Goal: Task Accomplishment & Management: Complete application form

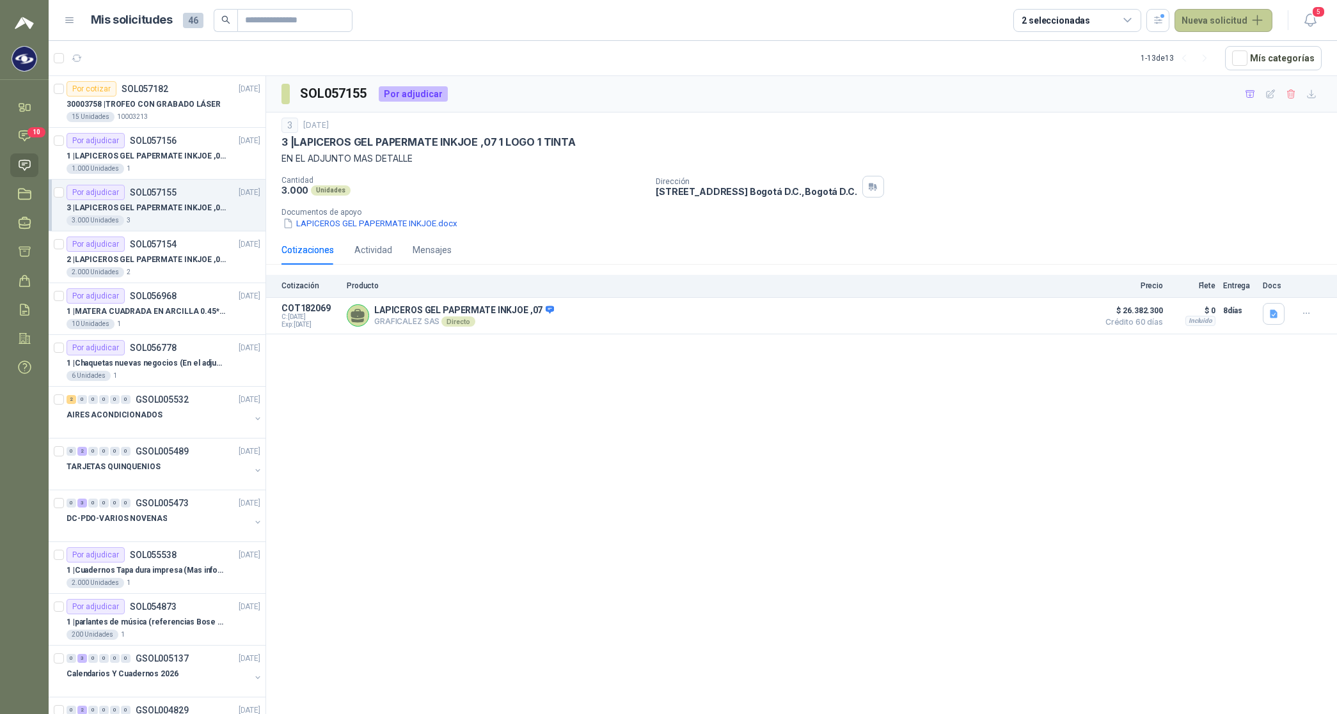
click at [1233, 23] on button "Nueva solicitud" at bounding box center [1223, 20] width 98 height 23
click at [1229, 47] on link "Solicitud" at bounding box center [1238, 51] width 109 height 22
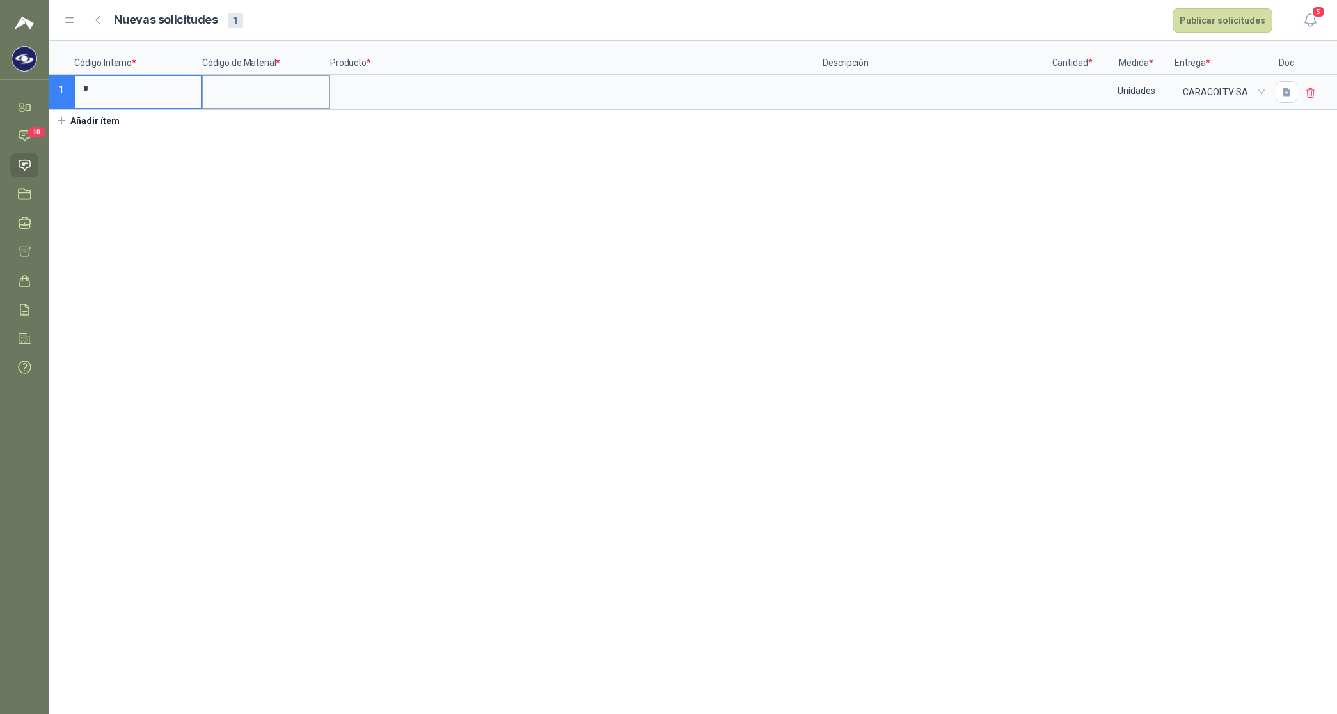
type input "*"
click at [246, 93] on input at bounding box center [265, 88] width 125 height 25
click at [368, 88] on input at bounding box center [576, 88] width 490 height 25
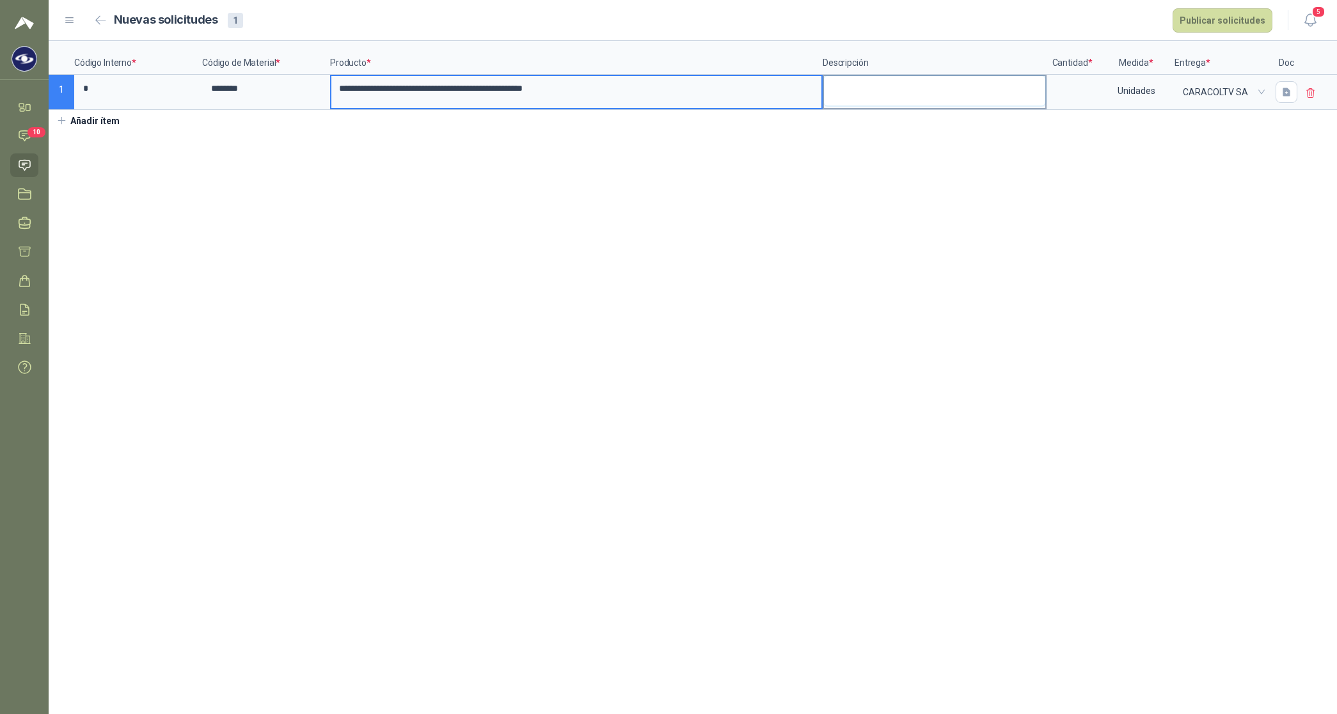
click at [845, 91] on textarea at bounding box center [934, 90] width 221 height 29
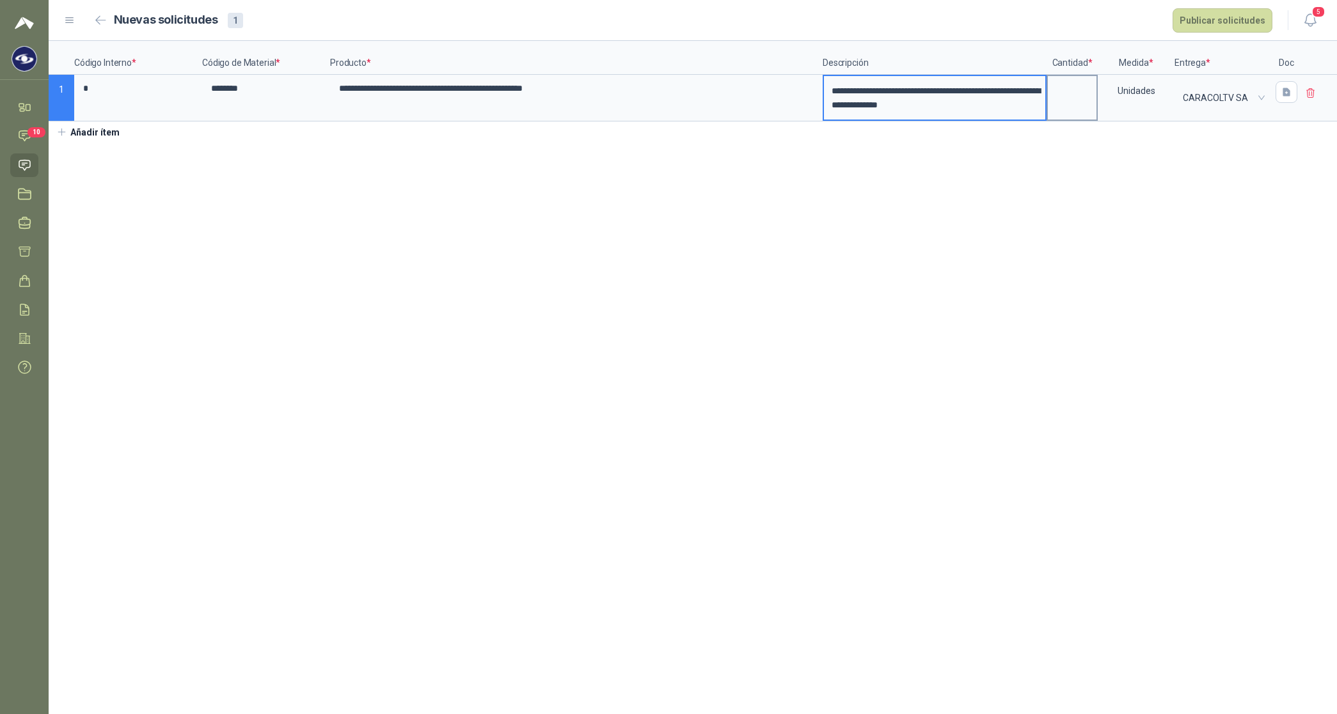
click at [1070, 106] on label at bounding box center [1072, 97] width 49 height 43
click at [1070, 101] on input at bounding box center [1072, 88] width 49 height 25
type input "*"
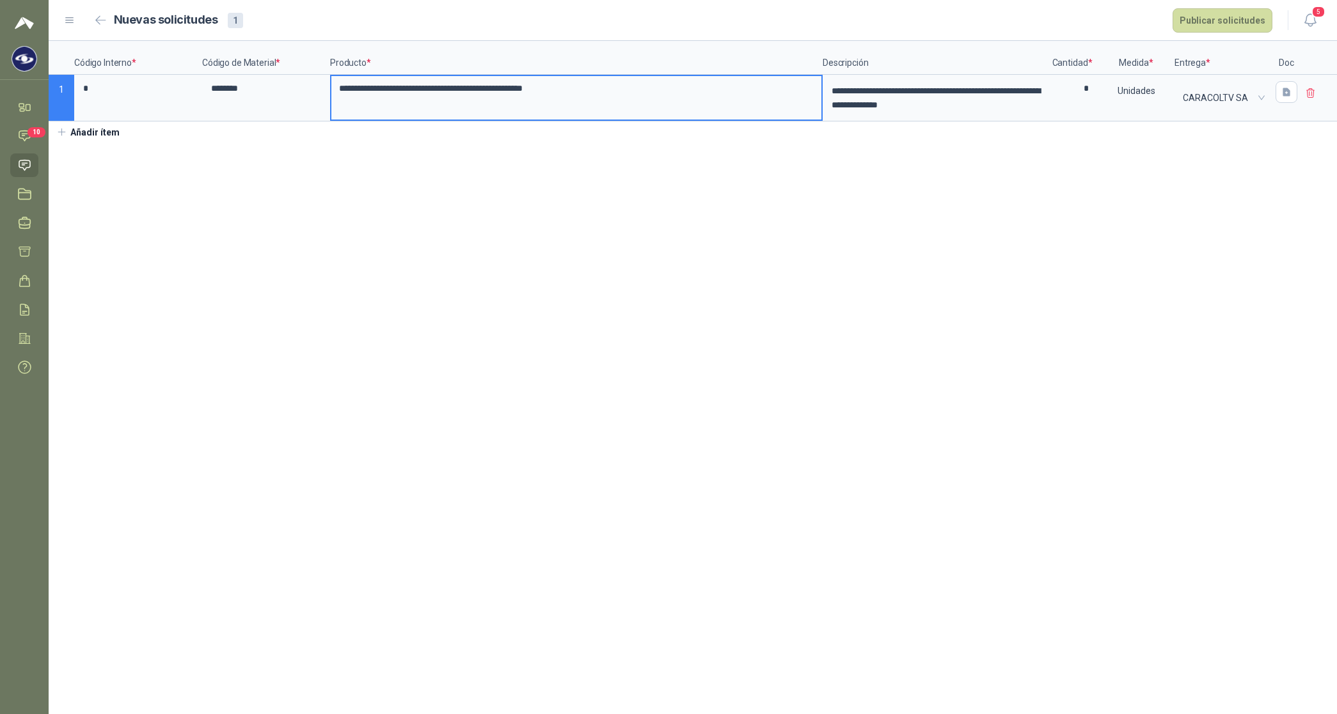
click at [598, 87] on input "**********" at bounding box center [576, 88] width 490 height 25
type input "**********"
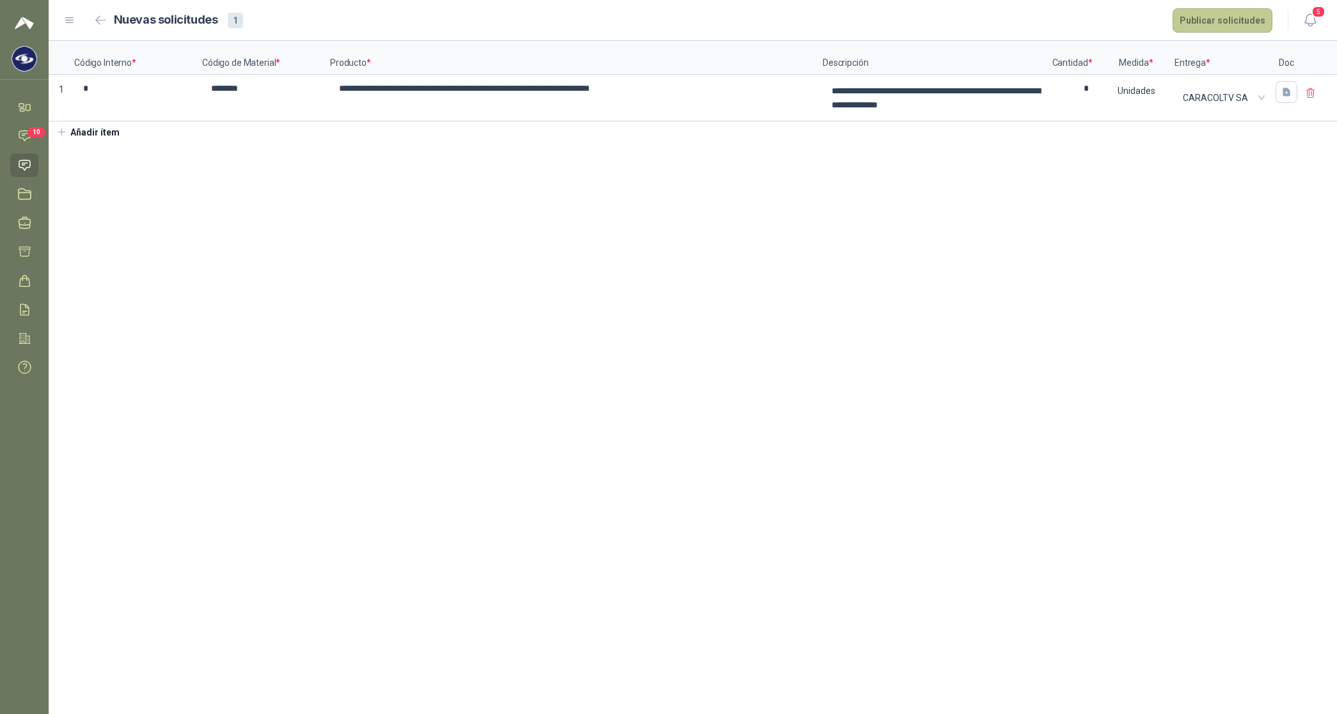
click at [1222, 23] on button "Publicar solicitudes" at bounding box center [1222, 20] width 100 height 24
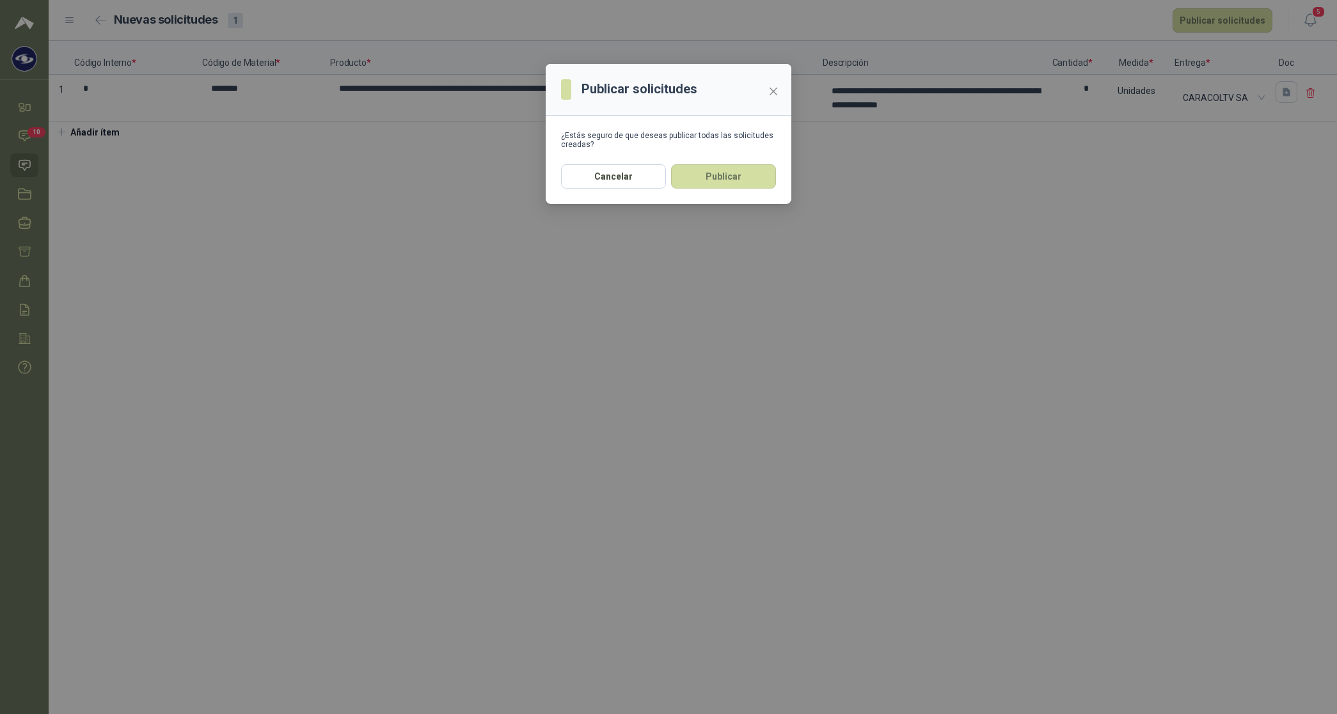
click at [747, 189] on button "Publicar" at bounding box center [723, 176] width 105 height 24
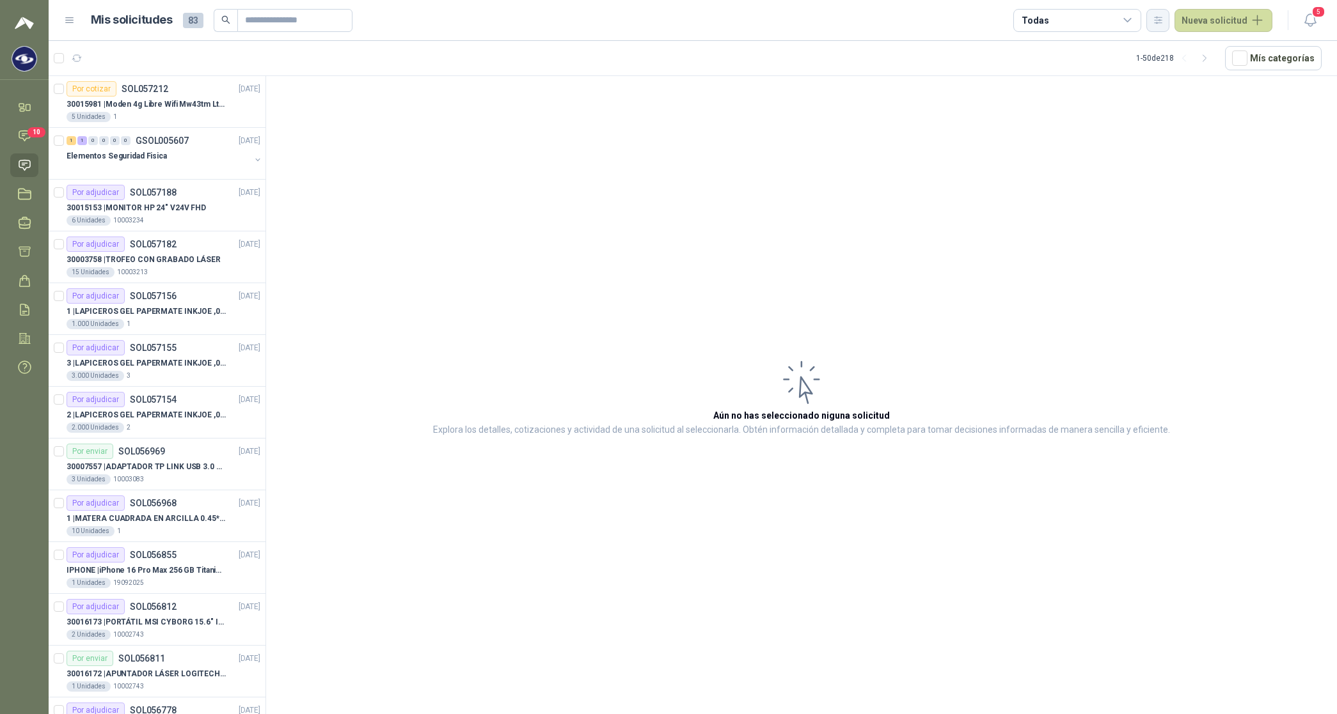
click at [1161, 17] on icon "button" at bounding box center [1157, 20] width 7 height 6
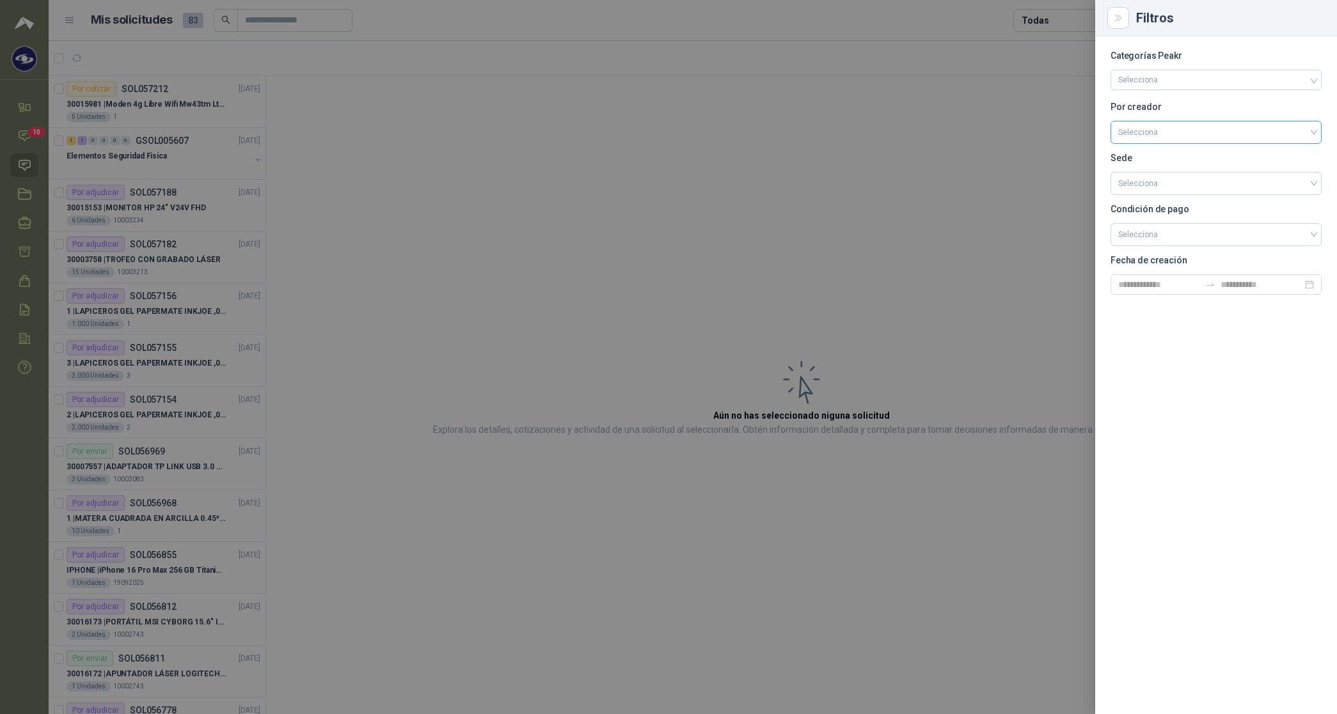
click at [1150, 133] on input "search" at bounding box center [1216, 131] width 196 height 19
click at [1177, 202] on div "[PERSON_NAME]" at bounding box center [1215, 200] width 191 height 14
click at [1050, 20] on div at bounding box center [668, 357] width 1337 height 714
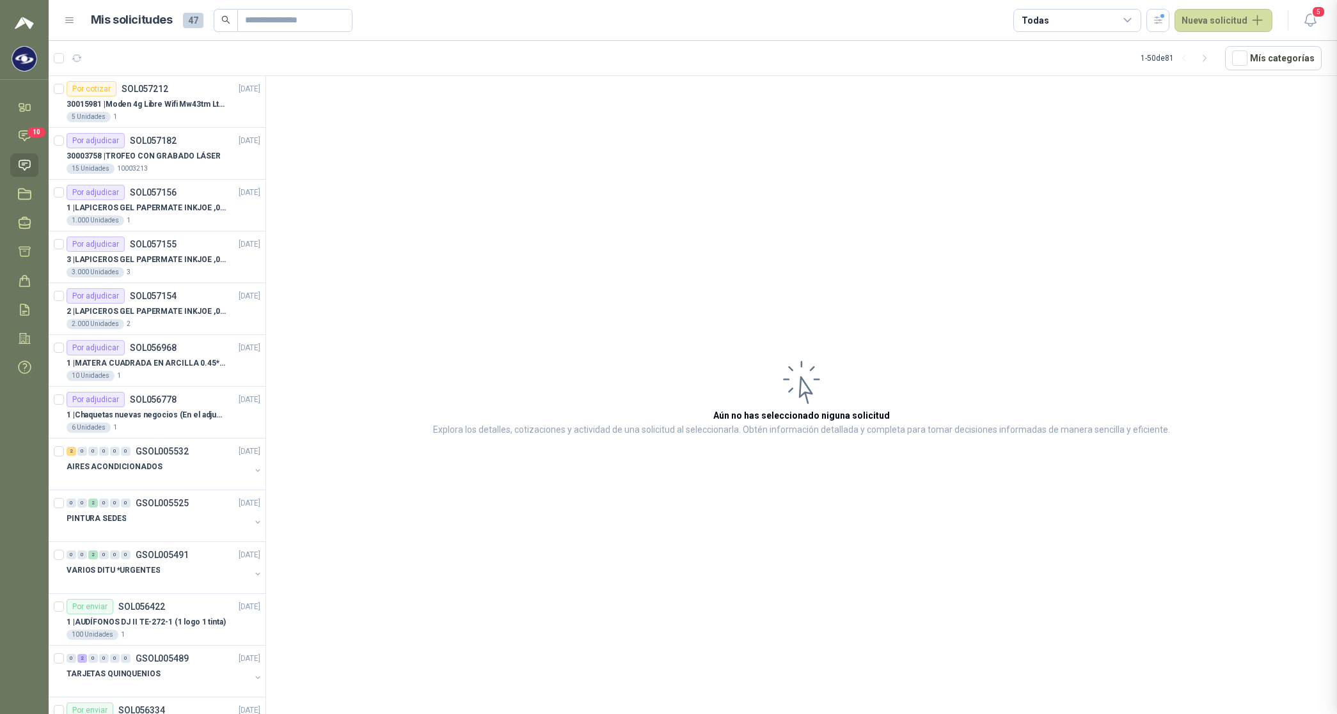
click at [1050, 20] on div "Todas" at bounding box center [1077, 20] width 128 height 23
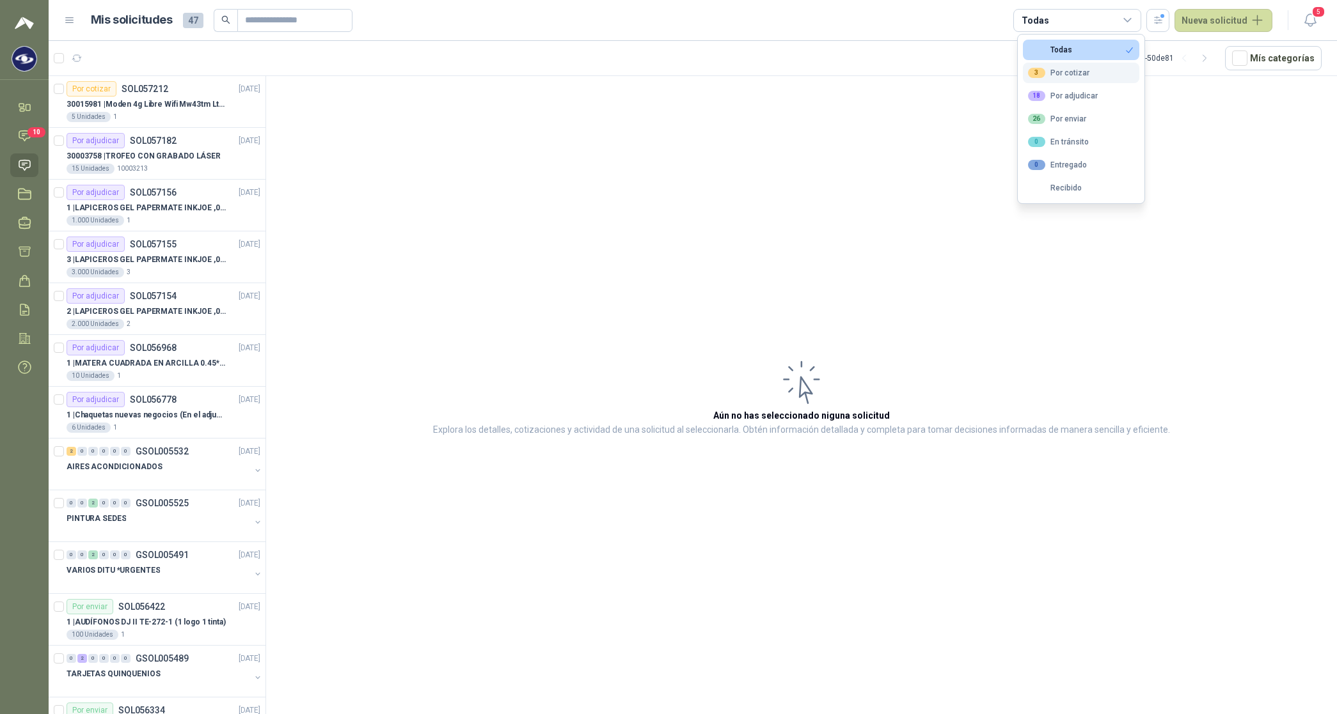
drag, startPoint x: 1050, startPoint y: 20, endPoint x: 1076, endPoint y: 71, distance: 57.5
click at [1076, 71] on div "3 Por cotizar" at bounding box center [1058, 73] width 61 height 10
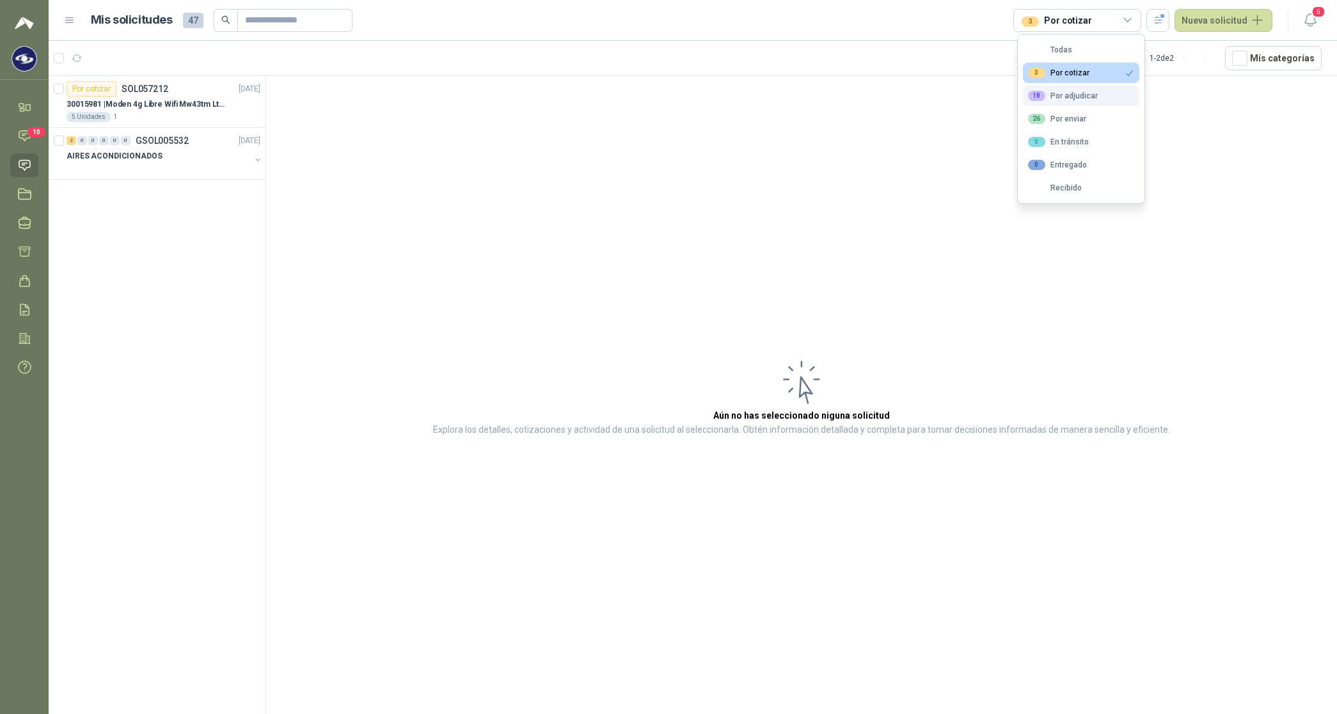
click at [1073, 95] on div "18 Por adjudicar" at bounding box center [1063, 96] width 70 height 10
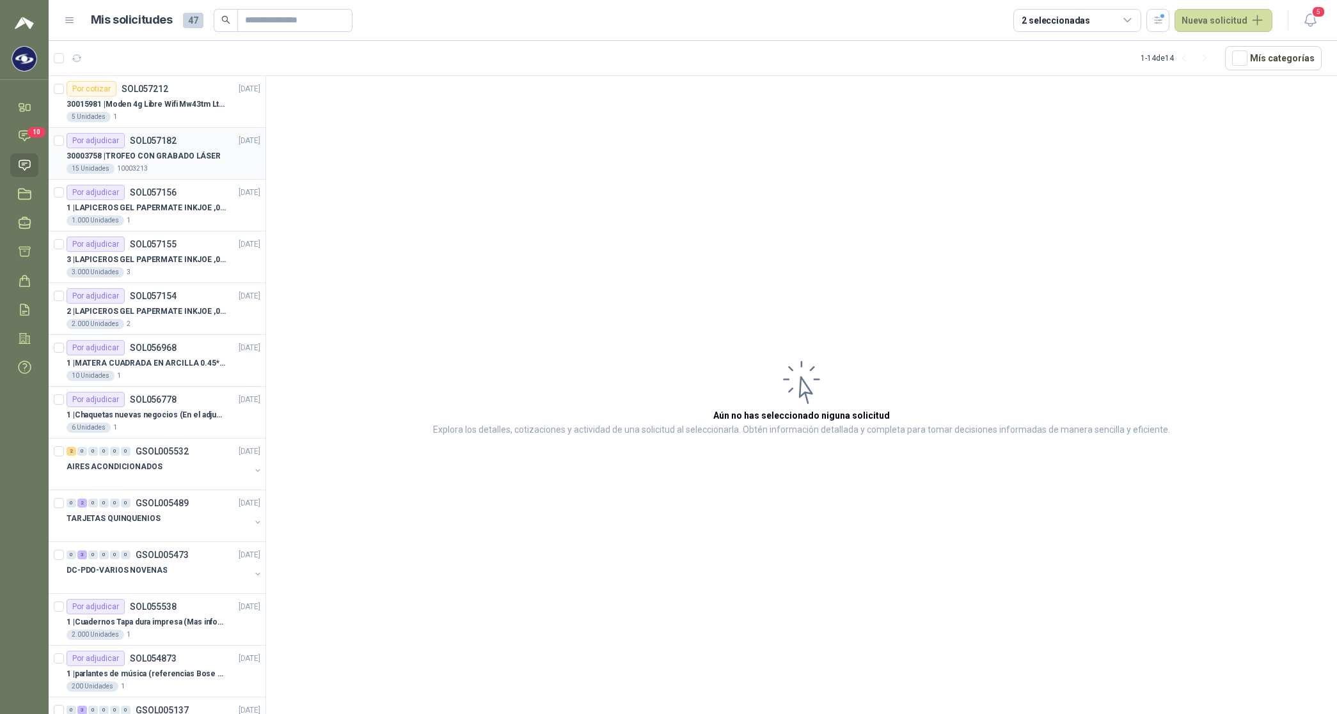
click at [159, 148] on div "30003758 | TROFEO CON GRABADO LÁSER" at bounding box center [164, 155] width 194 height 15
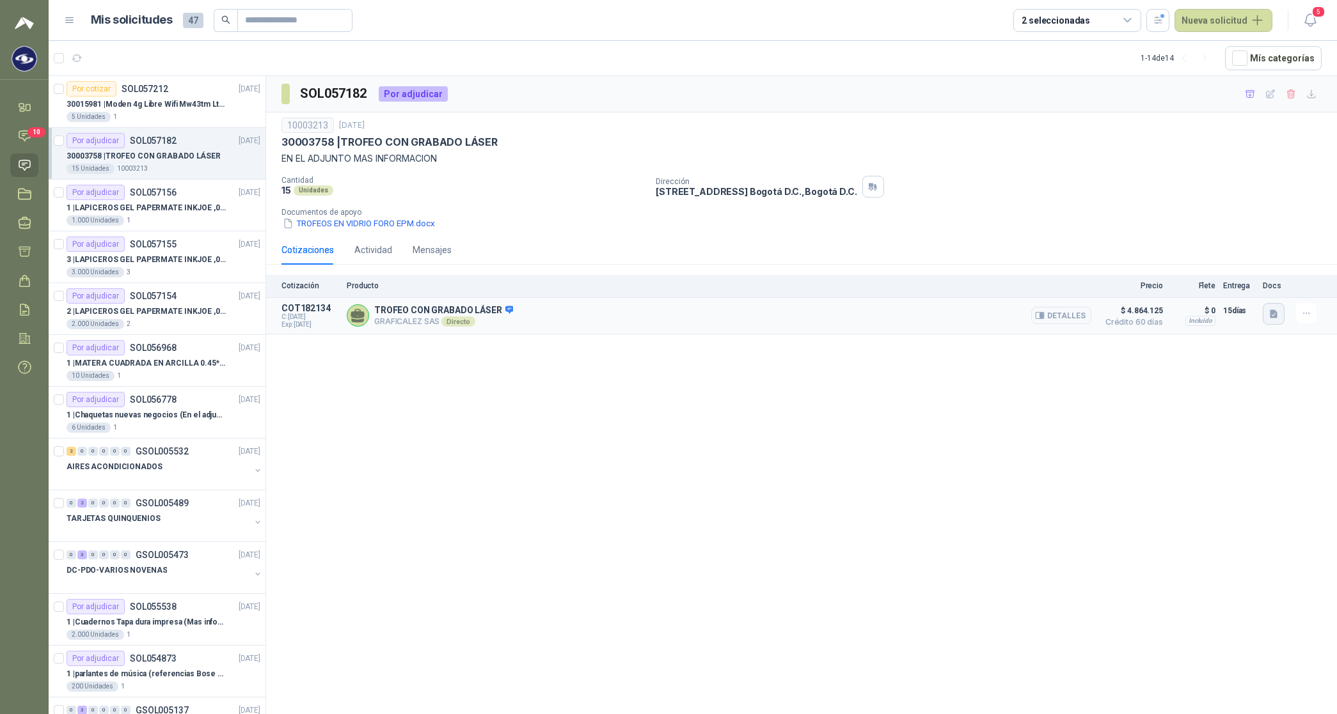
click at [1277, 315] on icon "button" at bounding box center [1274, 314] width 8 height 8
click at [1185, 282] on button "COTIZACIÓN -00-1443- CARACOL TELEVISÓN TROFEOS.pdf" at bounding box center [1156, 285] width 239 height 13
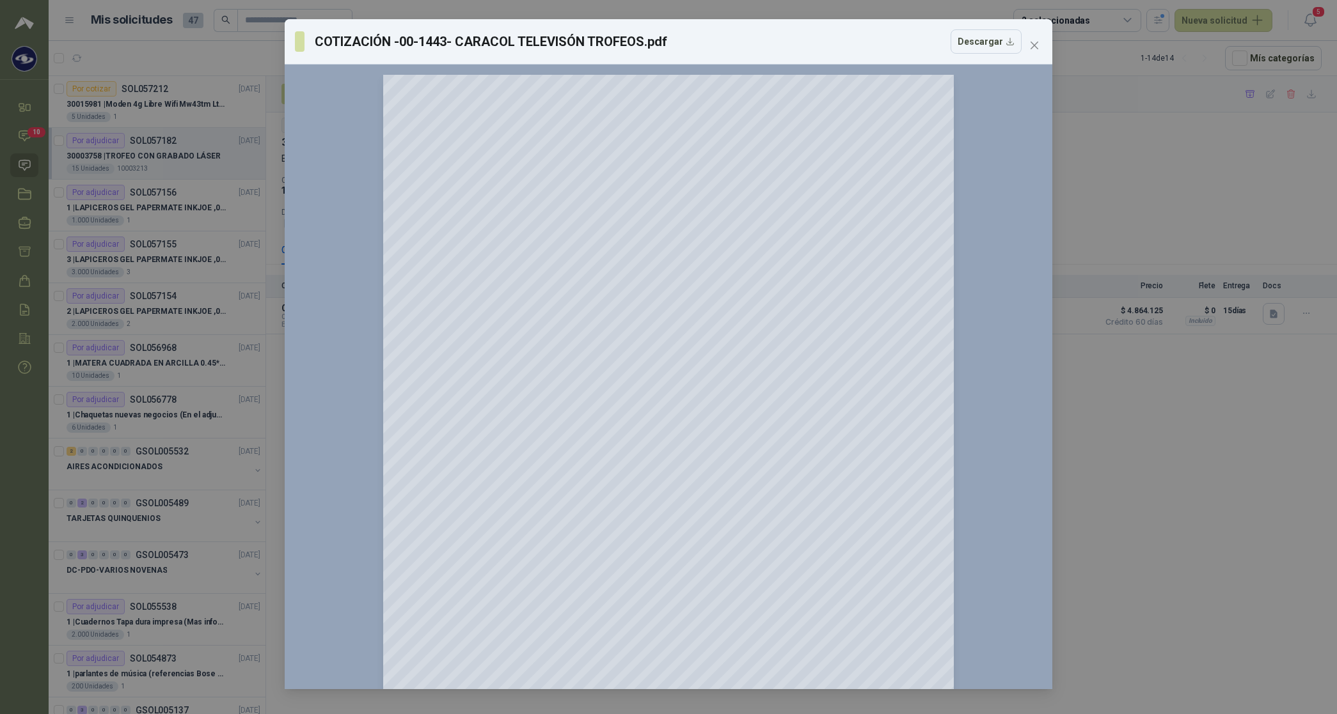
drag, startPoint x: 1032, startPoint y: 43, endPoint x: 1037, endPoint y: 47, distance: 6.6
click at [1034, 43] on icon "close" at bounding box center [1034, 45] width 10 height 10
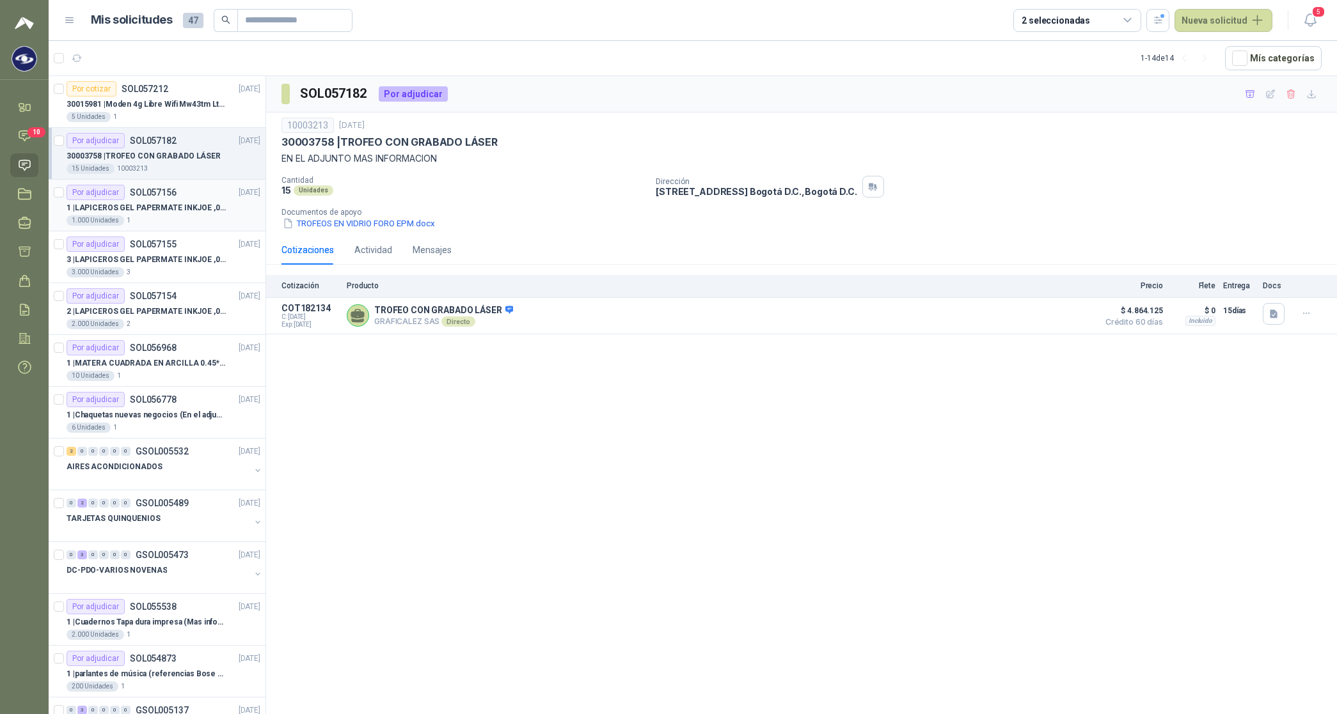
click at [175, 212] on p "1 | LAPICEROS GEL PAPERMATE INKJOE ,07 1 LOGO 1 TINTA" at bounding box center [146, 208] width 159 height 12
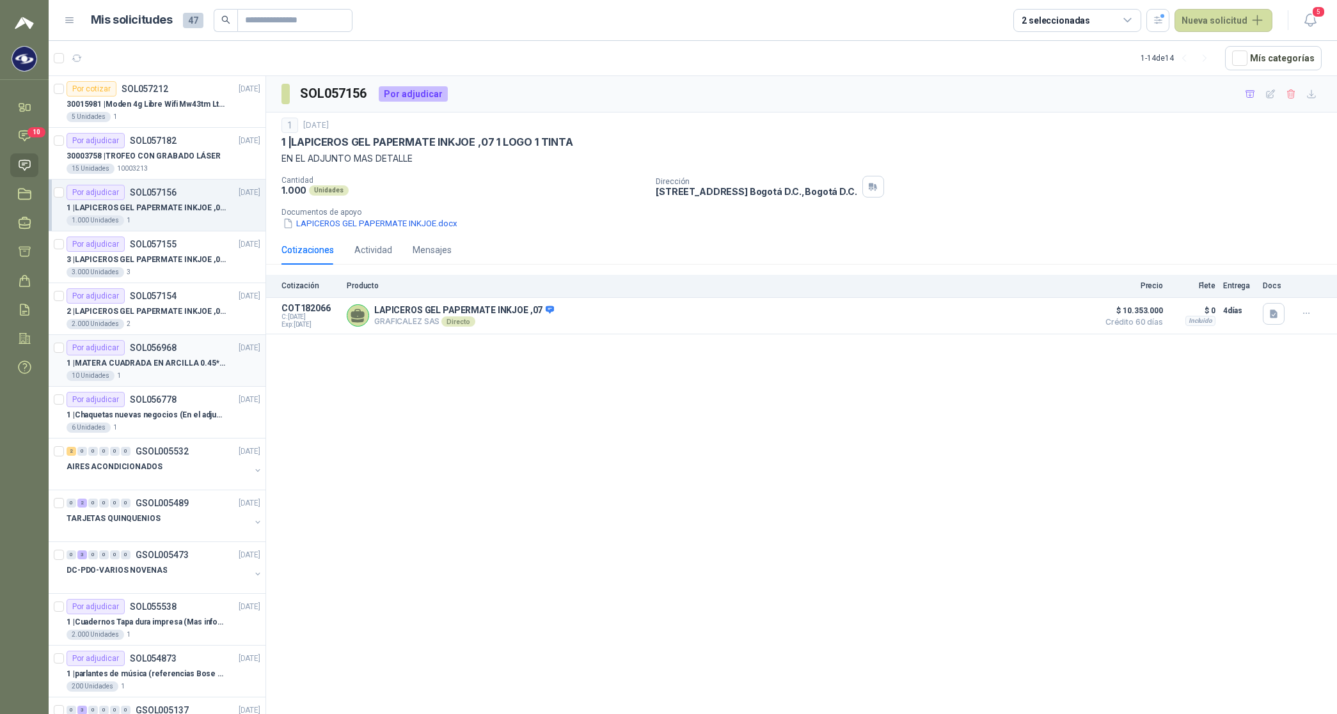
click at [182, 366] on p "1 | [PERSON_NAME] CUADRADA EN [PERSON_NAME] 0.45*0.45*0.40" at bounding box center [146, 364] width 159 height 12
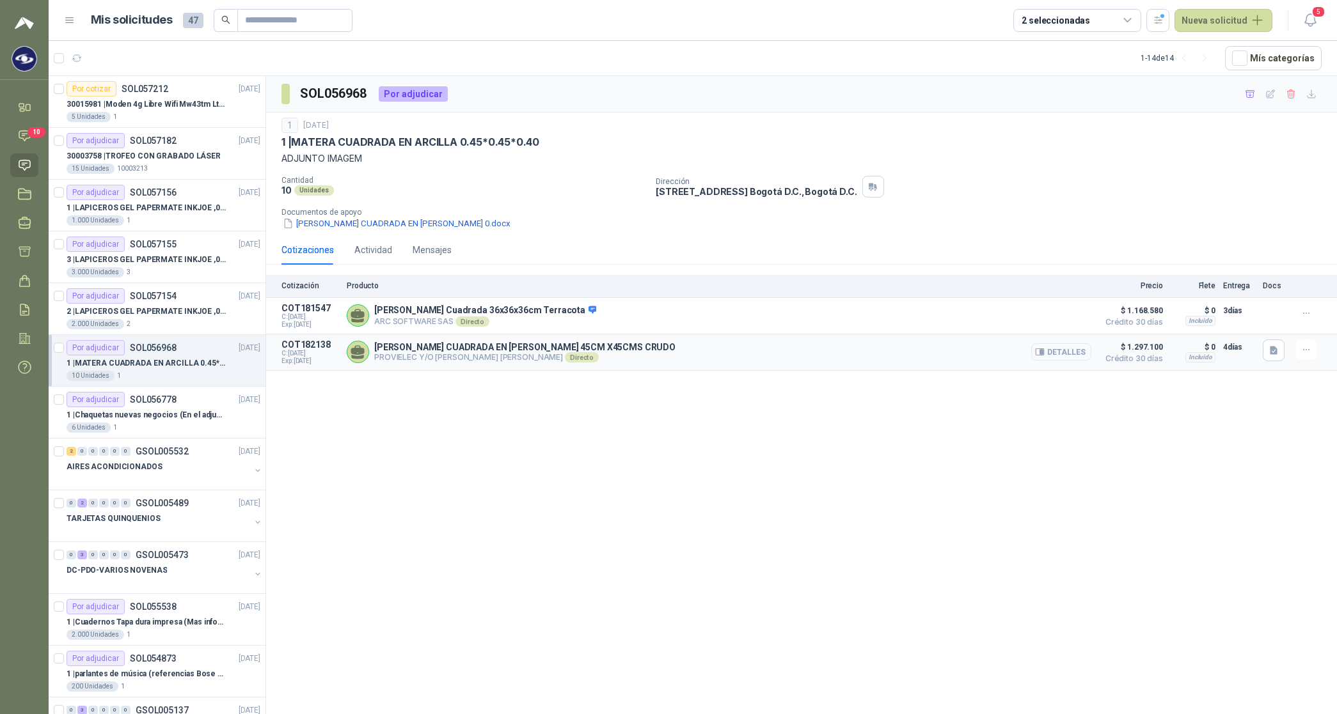
click at [1067, 352] on button "Detalles" at bounding box center [1061, 351] width 60 height 17
click at [1270, 353] on icon "button" at bounding box center [1273, 350] width 11 height 11
click at [1241, 321] on button "017761 CARACOL.pdf" at bounding box center [1227, 323] width 98 height 13
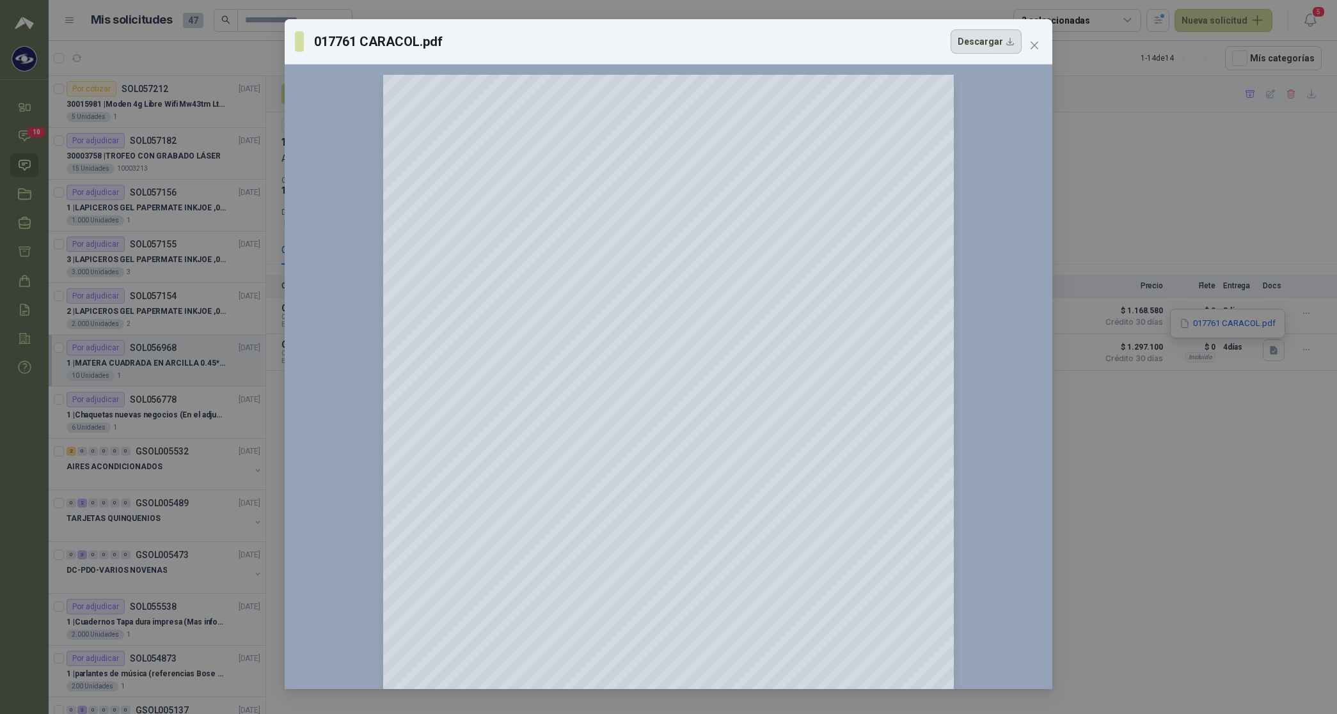
click at [975, 45] on button "Descargar" at bounding box center [985, 41] width 71 height 24
click at [1039, 46] on span "Close" at bounding box center [1034, 45] width 20 height 10
